Goal: Complete application form: Complete application form

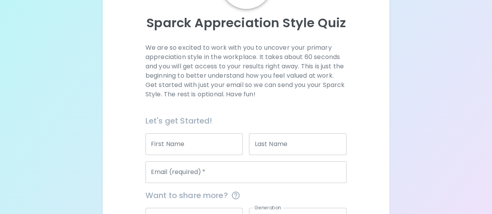
scroll to position [140, 0]
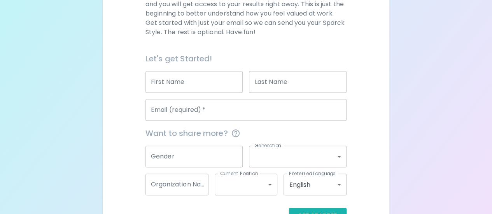
click at [195, 81] on input "First Name" at bounding box center [195, 82] width 98 height 22
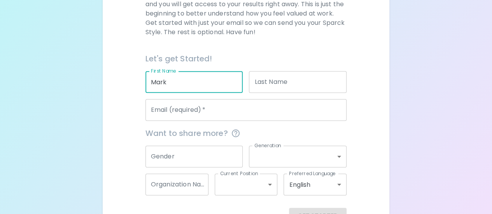
type input "Mark"
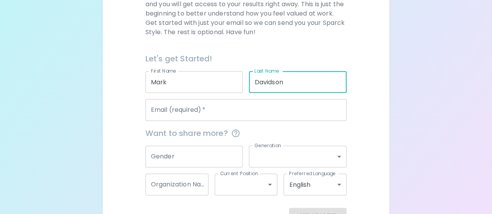
type input "Davidson"
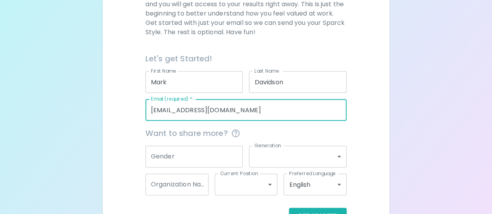
type input "[EMAIL_ADDRESS][DOMAIN_NAME]"
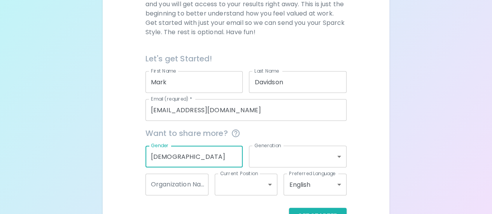
type input "[DEMOGRAPHIC_DATA]"
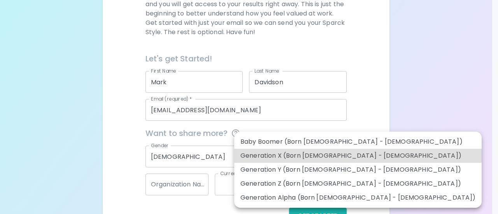
type input "generation_x"
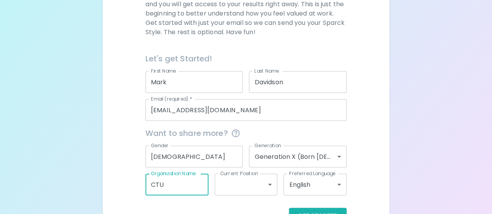
type input "CTU"
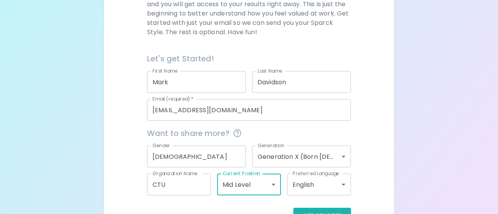
type input "mid_level"
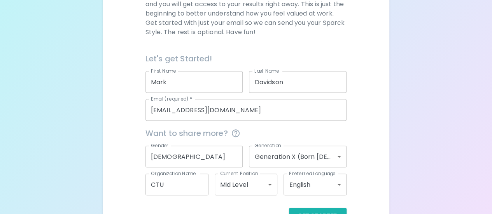
click at [232, 211] on div "Get Started" at bounding box center [246, 216] width 201 height 16
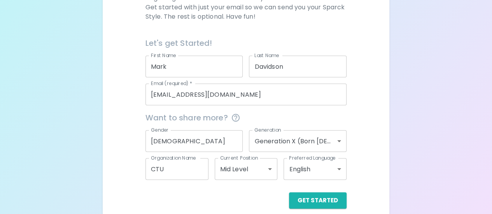
scroll to position [165, 0]
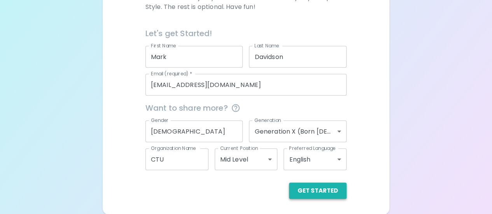
click at [316, 190] on button "Get Started" at bounding box center [318, 191] width 58 height 16
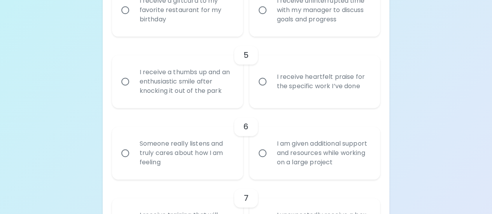
scroll to position [461, 0]
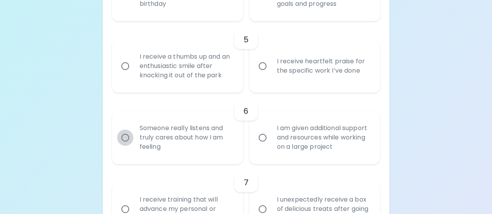
click at [126, 136] on input "Someone really listens and truly cares about how I am feeling" at bounding box center [125, 138] width 16 height 16
radio input "true"
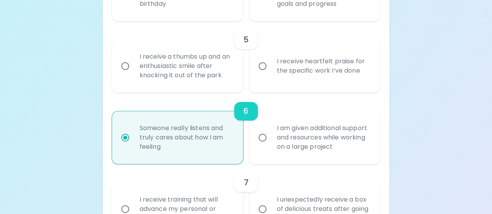
scroll to position [524, 0]
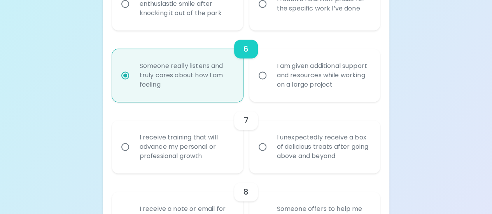
click at [255, 67] on input "I am given additional support and resources while working on a large project" at bounding box center [263, 75] width 16 height 16
radio input "true"
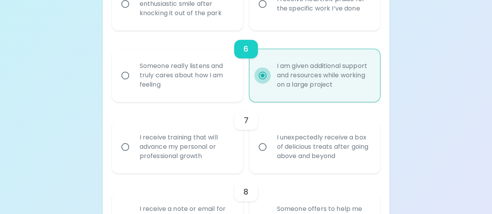
click at [117, 139] on input "I receive training that will advance my personal or professional growth" at bounding box center [125, 147] width 16 height 16
click at [255, 139] on input "I unexpectedly receive a box of delicious treats after going above and beyond" at bounding box center [263, 147] width 16 height 16
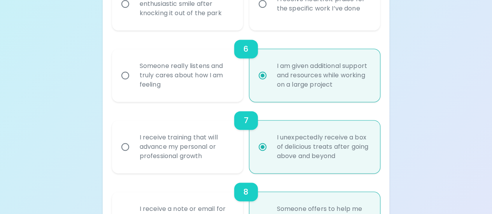
radio input "false"
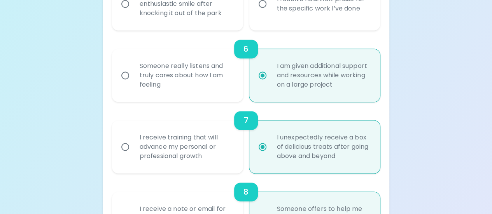
radio input "false"
radio input "true"
radio input "false"
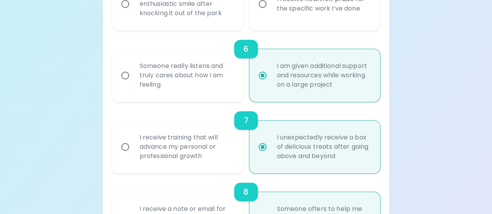
scroll to position [835, 0]
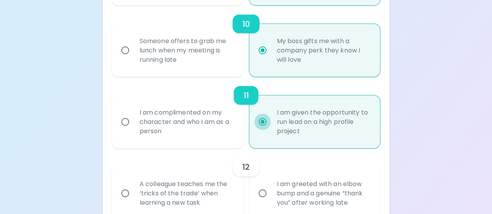
click at [117, 114] on input "I am complimented on my character and who I am as a person" at bounding box center [125, 122] width 16 height 16
radio input "false"
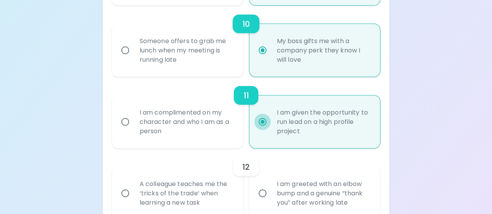
radio input "false"
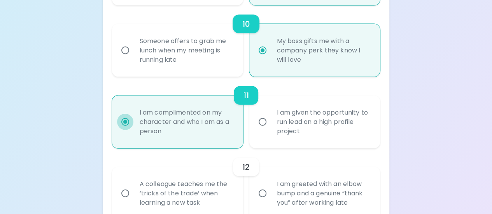
click at [255, 42] on input "My boss gifts me with a company perk they know I will love" at bounding box center [263, 50] width 16 height 16
radio input "false"
click at [117, 42] on input "Someone offers to grab me lunch when my meeting is running late" at bounding box center [125, 50] width 16 height 16
radio input "false"
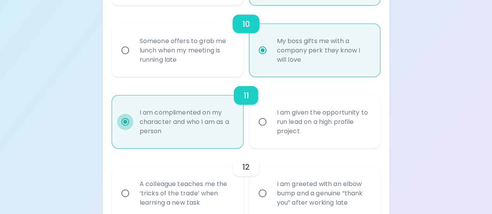
radio input "false"
radio input "true"
radio input "false"
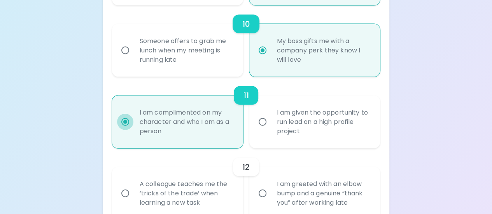
radio input "false"
radio input "true"
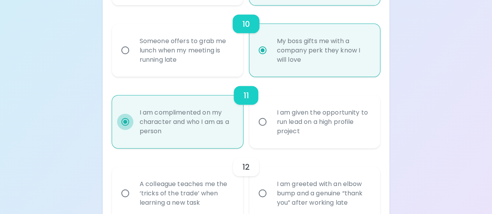
radio input "false"
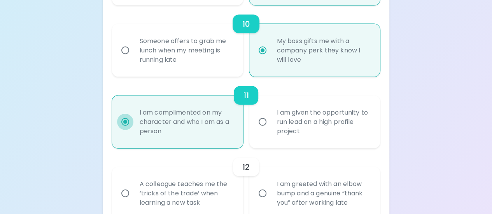
radio input "true"
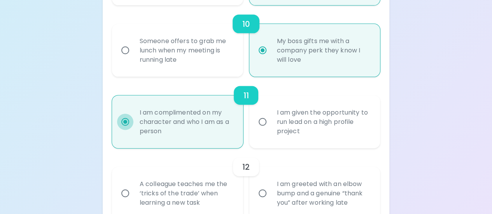
radio input "false"
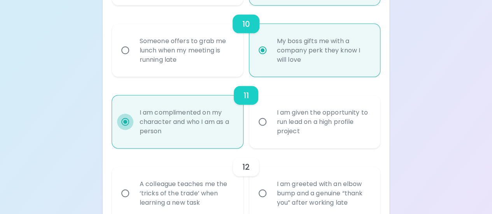
radio input "false"
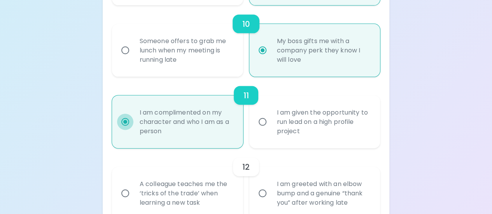
radio input "false"
radio input "true"
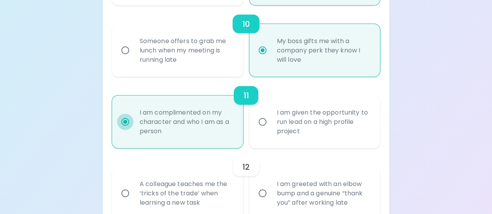
click at [255, 186] on input "I am greeted with an elbow bump and a genuine “thank you” after working late" at bounding box center [263, 194] width 16 height 16
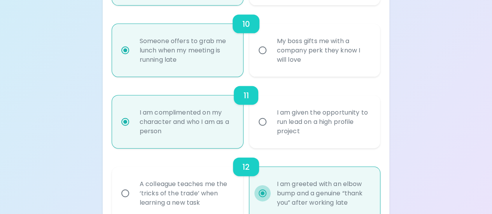
radio input "false"
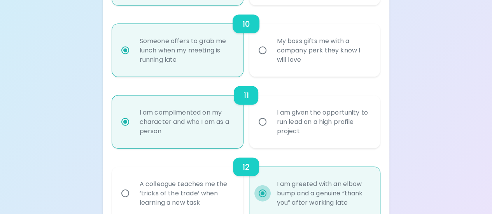
radio input "false"
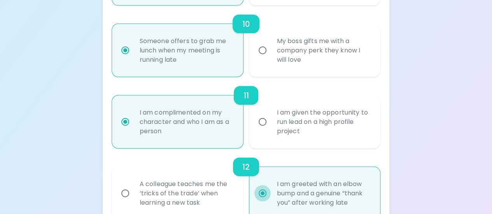
radio input "false"
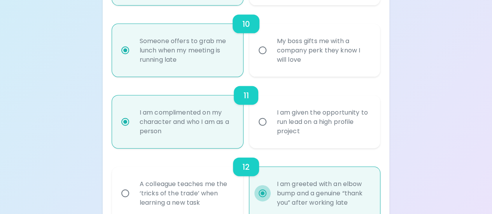
radio input "false"
radio input "true"
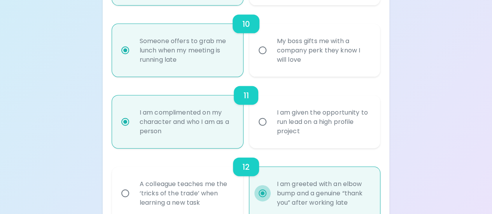
radio input "false"
click at [117, 186] on input "A colleague teaches me the ‘tricks of the trade’ when learning a new task" at bounding box center [125, 194] width 16 height 16
click at [255, 114] on input "I am given the opportunity to run lead on a high profile project" at bounding box center [263, 122] width 16 height 16
click at [117, 114] on input "I am complimented on my character and who I am as a person" at bounding box center [125, 122] width 16 height 16
click at [255, 42] on input "My boss gifts me with a company perk they know I will love" at bounding box center [263, 50] width 16 height 16
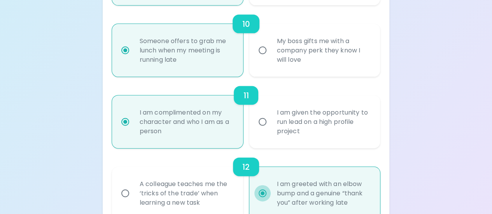
click at [117, 42] on input "Someone offers to grab me lunch when my meeting is running late" at bounding box center [125, 50] width 16 height 16
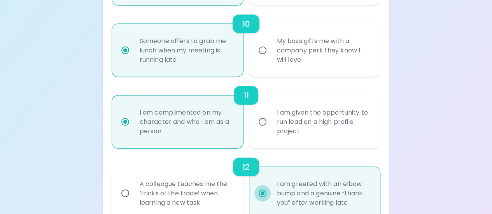
radio input "false"
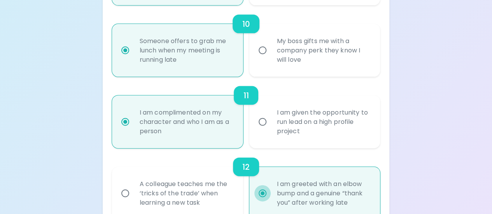
click at [255, 186] on input "I am greeted with an elbow bump and a genuine “thank you” after working late" at bounding box center [263, 194] width 16 height 16
click at [117, 186] on input "A colleague teaches me the ‘tricks of the trade’ when learning a new task" at bounding box center [125, 194] width 16 height 16
click at [255, 114] on input "I am given the opportunity to run lead on a high profile project" at bounding box center [263, 122] width 16 height 16
click at [117, 114] on input "I am complimented on my character and who I am as a person" at bounding box center [125, 122] width 16 height 16
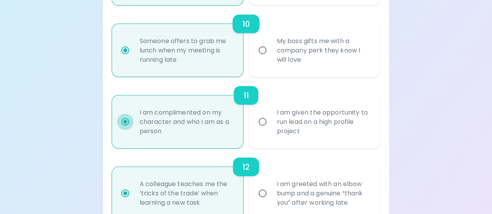
radio input "false"
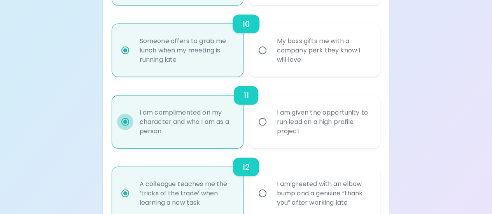
radio input "false"
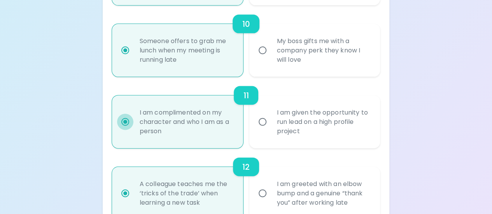
radio input "false"
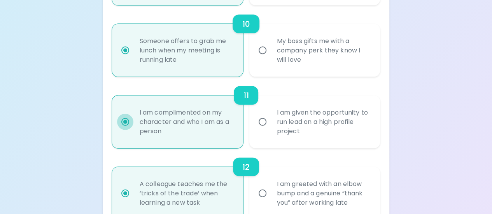
radio input "false"
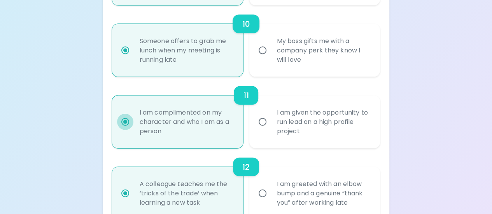
radio input "false"
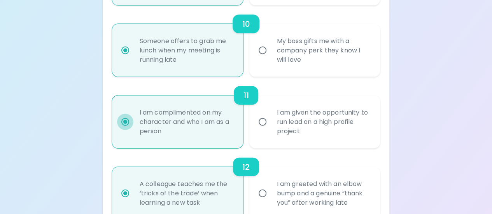
radio input "false"
radio input "true"
radio input "false"
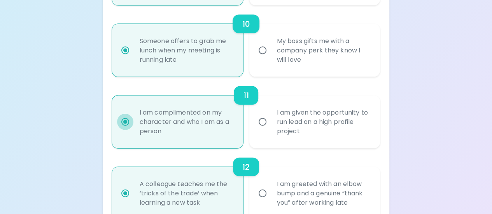
click at [255, 42] on input "My boss gifts me with a company perk they know I will love" at bounding box center [263, 50] width 16 height 16
click at [117, 42] on input "Someone offers to grab me lunch when my meeting is running late" at bounding box center [125, 50] width 16 height 16
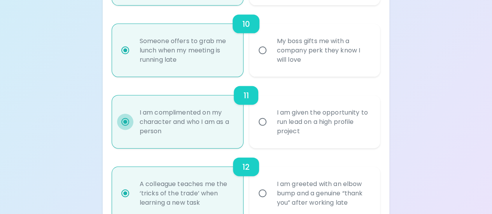
radio input "false"
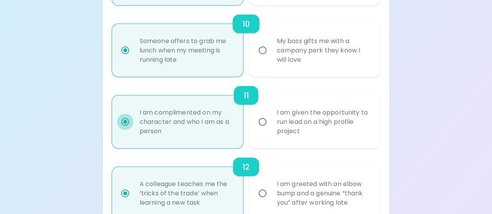
click at [255, 186] on input "I am greeted with an elbow bump and a genuine “thank you” after working late" at bounding box center [263, 194] width 16 height 16
click at [117, 186] on input "A colleague teaches me the ‘tricks of the trade’ when learning a new task" at bounding box center [125, 194] width 16 height 16
click at [255, 114] on input "I am given the opportunity to run lead on a high profile project" at bounding box center [263, 122] width 16 height 16
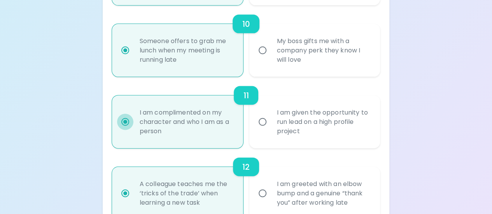
click at [117, 114] on input "I am complimented on my character and who I am as a person" at bounding box center [125, 122] width 16 height 16
click at [255, 42] on input "My boss gifts me with a company perk they know I will love" at bounding box center [263, 50] width 16 height 16
click at [117, 42] on input "Someone offers to grab me lunch when my meeting is running late" at bounding box center [125, 50] width 16 height 16
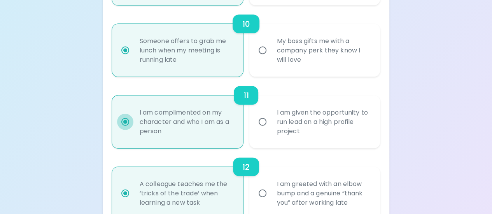
radio input "false"
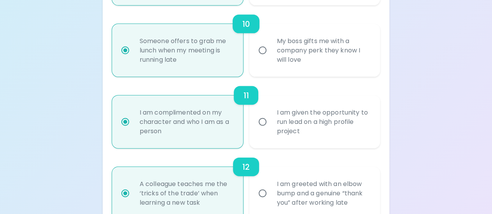
radio input "false"
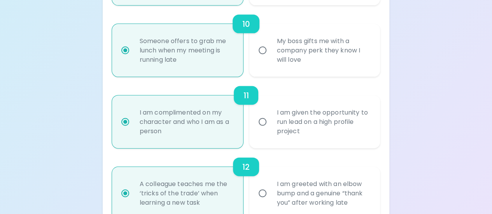
radio input "false"
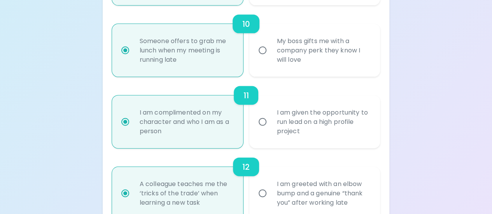
radio input "false"
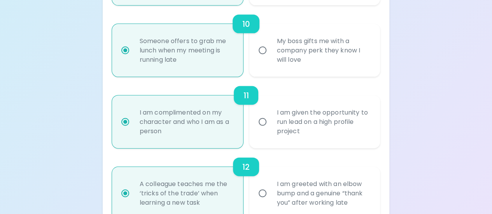
radio input "false"
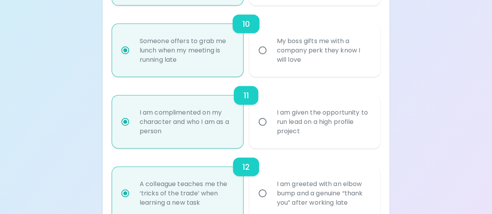
radio input "false"
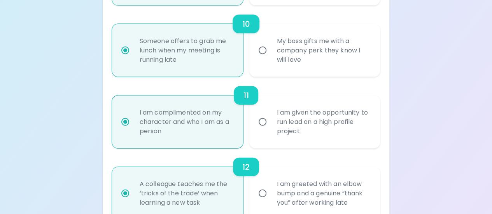
radio input "true"
radio input "false"
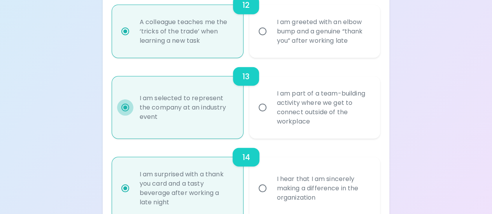
click at [255, 23] on input "I am greeted with an elbow bump and a genuine “thank you” after working late" at bounding box center [263, 31] width 16 height 16
radio input "false"
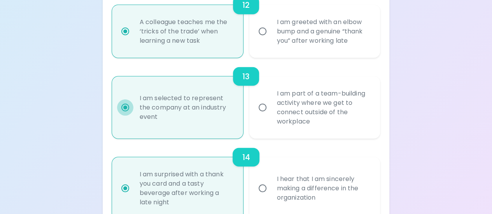
radio input "false"
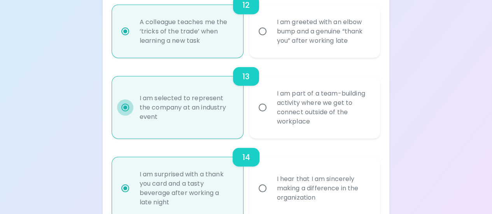
radio input "false"
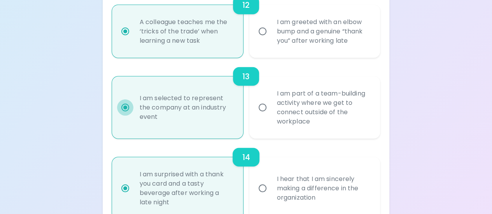
radio input "false"
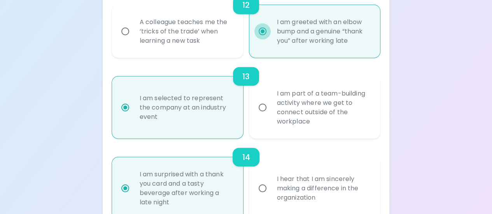
click at [117, 23] on input "A colleague teaches me the ‘tricks of the trade’ when learning a new task" at bounding box center [125, 31] width 16 height 16
radio input "false"
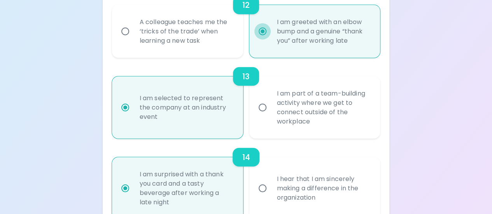
radio input "false"
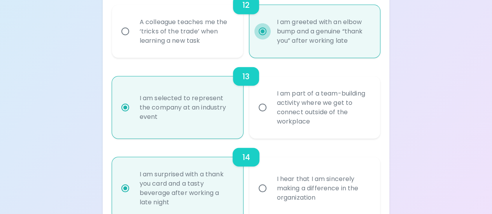
radio input "false"
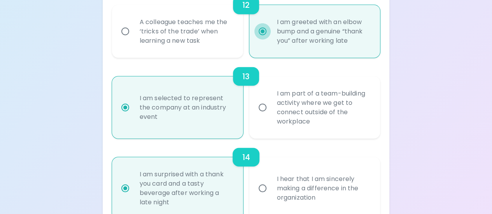
radio input "false"
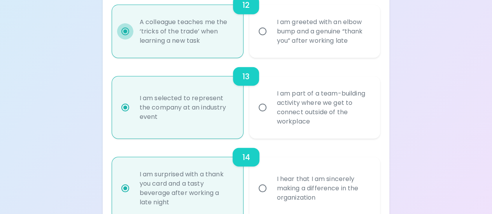
radio input "false"
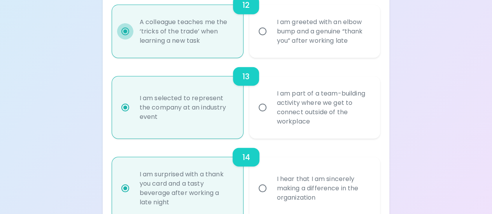
radio input "false"
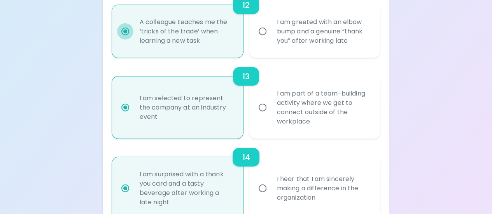
radio input "false"
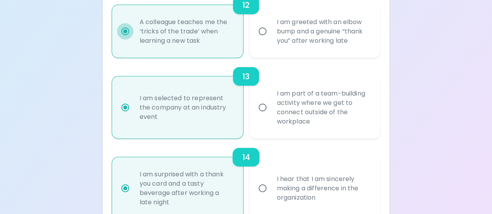
radio input "false"
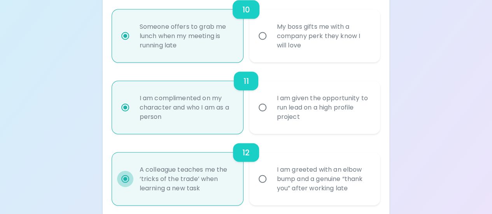
click at [117, 100] on input "I am complimented on my character and who I am as a person" at bounding box center [125, 108] width 16 height 16
radio input "false"
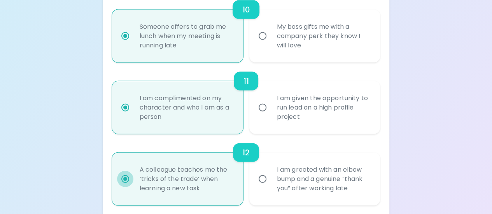
radio input "false"
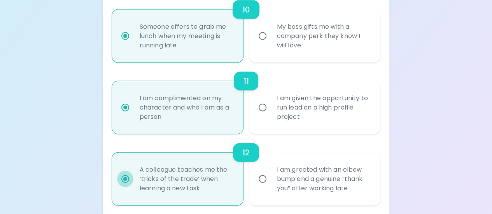
radio input "false"
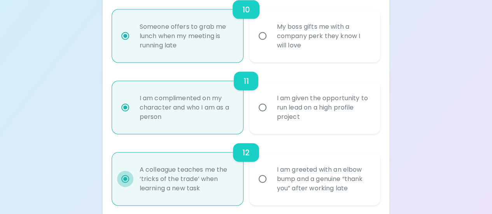
radio input "false"
click at [255, 28] on input "My boss gifts me with a company perk they know I will love" at bounding box center [263, 36] width 16 height 16
radio input "false"
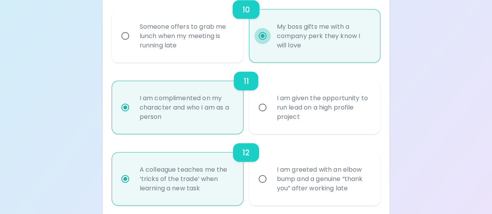
click at [117, 28] on input "Someone offers to grab me lunch when my meeting is running late" at bounding box center [125, 36] width 16 height 16
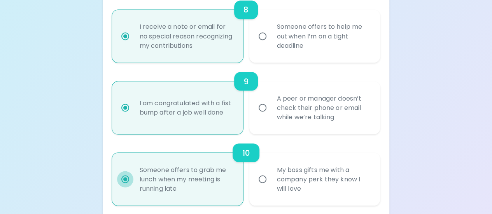
click at [117, 100] on input "I am congratulated with a fist bump after a job well done" at bounding box center [125, 108] width 16 height 16
click at [255, 28] on input "Someone offers to help me out when I’m on a tight deadline" at bounding box center [263, 36] width 16 height 16
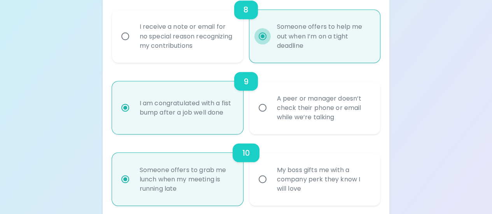
click at [117, 28] on input "I receive a note or email for no special reason recognizing my contributions" at bounding box center [125, 36] width 16 height 16
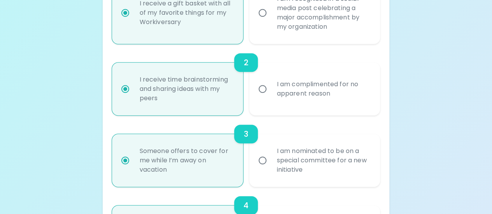
scroll to position [170, 0]
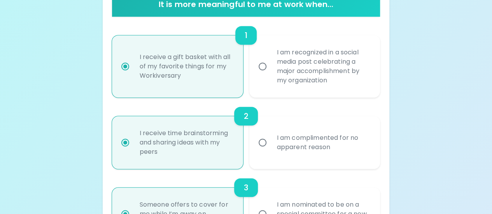
click at [125, 67] on input "I receive a gift basket with all of my favorite things for my Workiversary" at bounding box center [125, 66] width 16 height 16
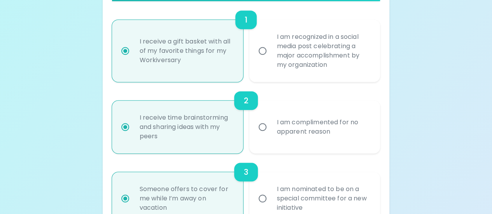
scroll to position [201, 0]
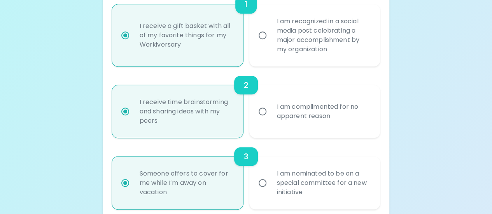
click at [264, 113] on input "I am complimented for no apparent reason" at bounding box center [263, 112] width 16 height 16
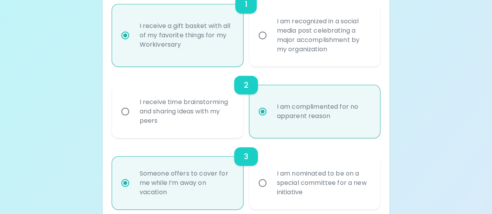
click at [117, 175] on input "Someone offers to cover for me while I’m away on vacation" at bounding box center [125, 183] width 16 height 16
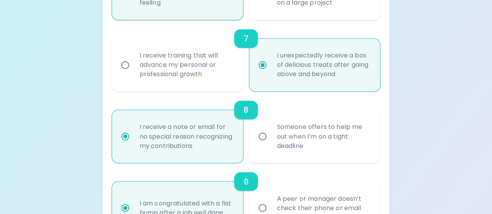
scroll to position [621, 0]
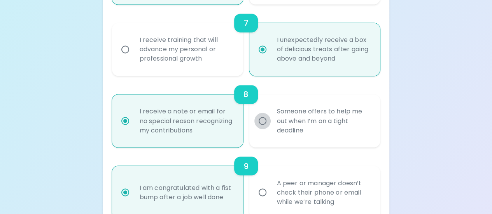
click at [263, 119] on input "Someone offers to help me out when I’m on a tight deadline" at bounding box center [263, 121] width 16 height 16
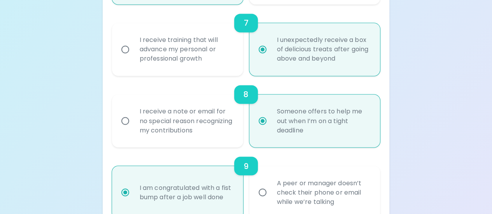
click at [117, 184] on input "I am congratulated with a fist bump after a job well done" at bounding box center [125, 192] width 16 height 16
click at [255, 184] on input "A peer or manager doesn’t check their phone or email while we’re talking" at bounding box center [263, 192] width 16 height 16
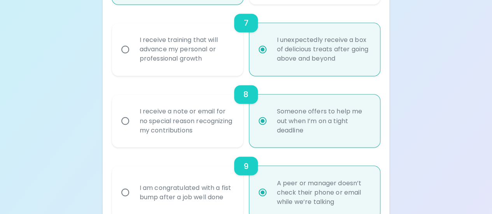
click at [97, 175] on div "Uncover Your Sparck Appreciation Style This quick quiz will help you determine …" at bounding box center [246, 47] width 492 height 1336
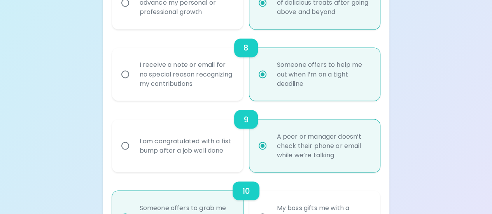
scroll to position [683, 0]
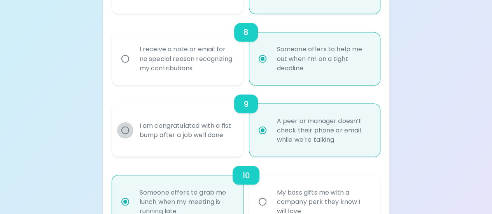
click at [126, 133] on input "I am congratulated with a fist bump after a job well done" at bounding box center [125, 130] width 16 height 16
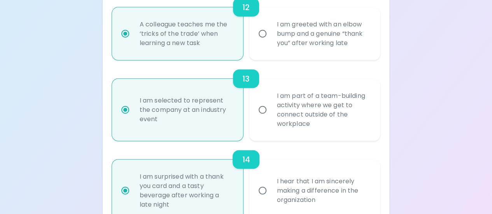
scroll to position [1010, 0]
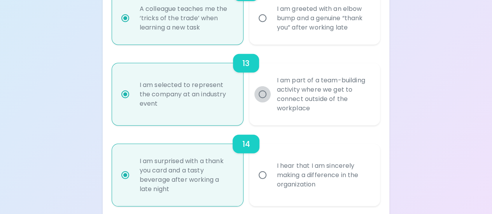
click at [262, 95] on input "I am part of a team-building activity where we get to connect outside of the wo…" at bounding box center [263, 94] width 16 height 16
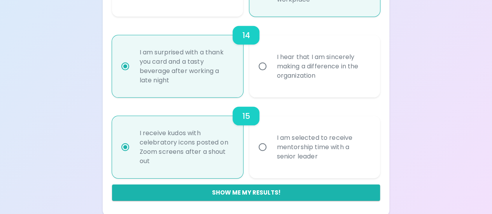
scroll to position [1121, 0]
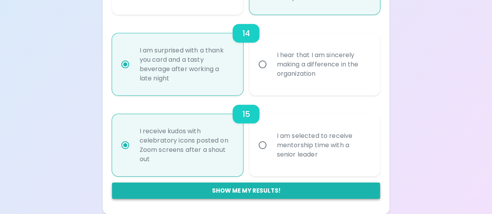
click at [261, 190] on button "Show me my results!" at bounding box center [246, 191] width 269 height 16
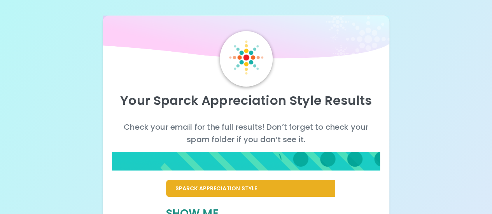
scroll to position [16, 0]
